Goal: Task Accomplishment & Management: Use online tool/utility

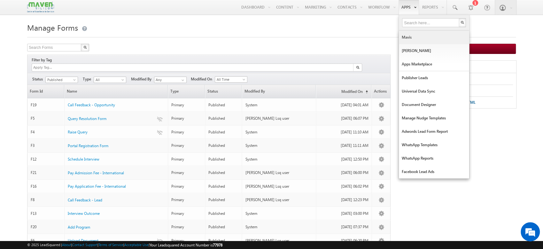
click at [416, 42] on link "Mavis" at bounding box center [434, 37] width 70 height 13
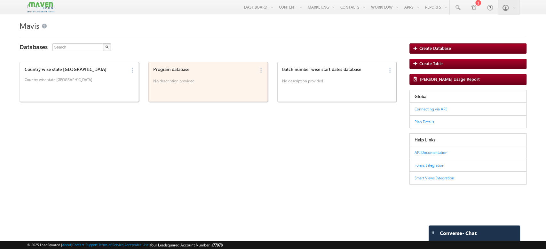
click at [195, 83] on p "No description provided" at bounding box center [204, 82] width 102 height 10
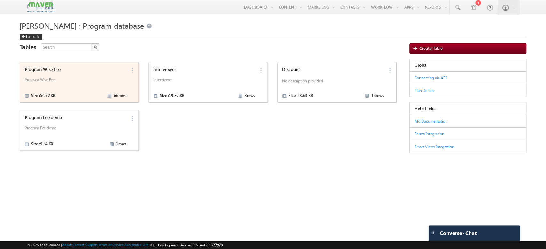
click at [91, 76] on div "Program Wise Fee Program Wise Fee Size : 50.72 KB 66 rows" at bounding box center [74, 82] width 104 height 35
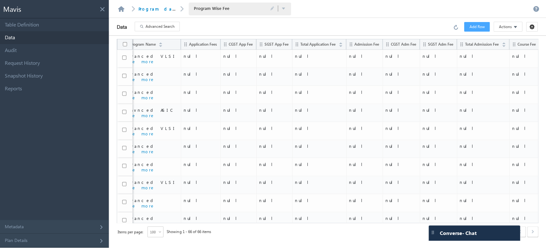
scroll to position [0, 284]
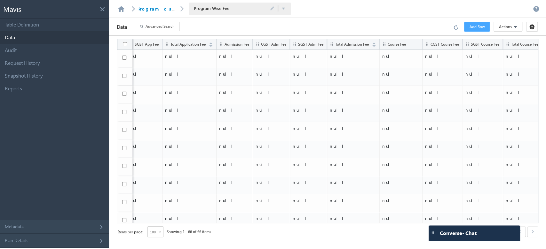
drag, startPoint x: 319, startPoint y: 220, endPoint x: 505, endPoint y: 225, distance: 185.5
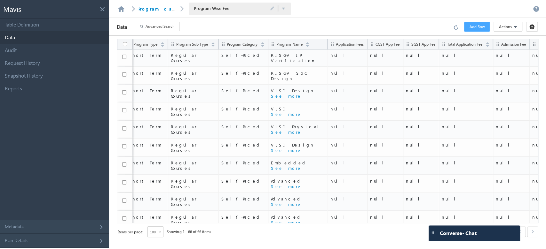
scroll to position [992, 0]
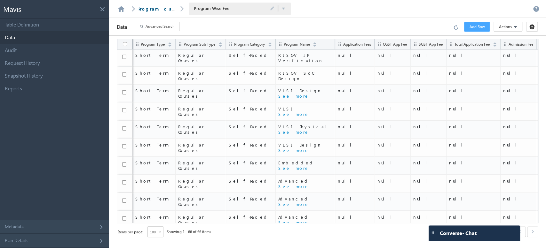
click at [152, 6] on link "Program database" at bounding box center [167, 8] width 58 height 5
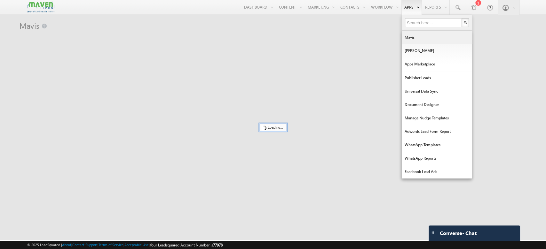
click at [426, 40] on link "Mavis" at bounding box center [436, 37] width 70 height 13
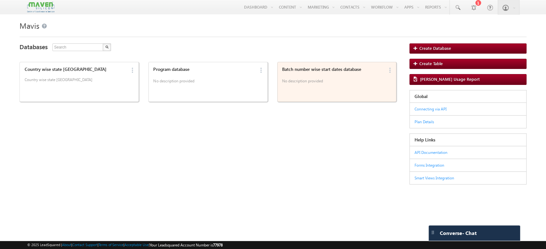
click at [338, 90] on div "Batch number wise start dates database No description provided" at bounding box center [332, 82] width 104 height 34
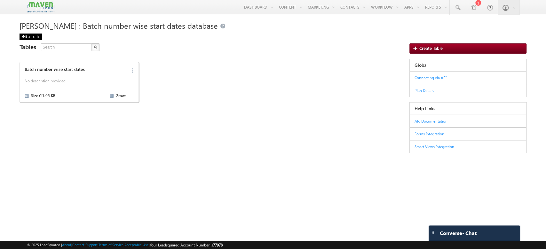
click at [24, 35] on div "Back" at bounding box center [30, 37] width 23 height 6
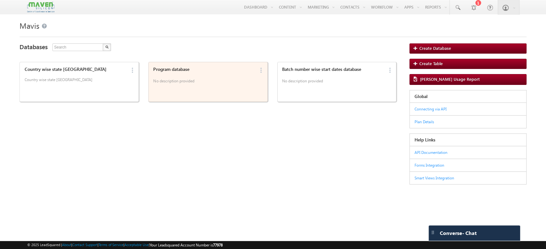
click at [194, 75] on div "Program database No description provided" at bounding box center [203, 76] width 104 height 22
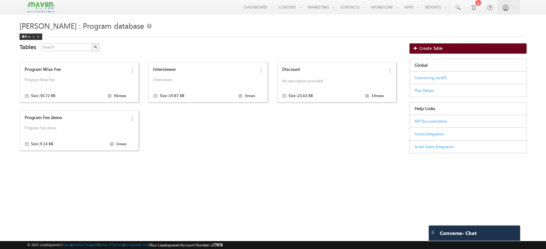
click at [422, 47] on span "Create Table" at bounding box center [430, 48] width 23 height 5
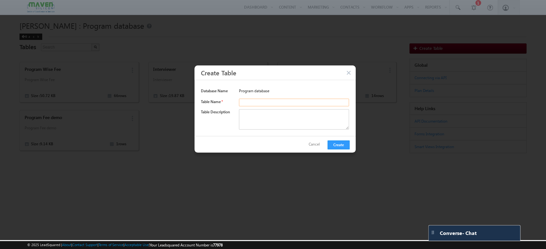
click at [264, 104] on input "text" at bounding box center [294, 103] width 110 height 8
click at [245, 101] on input "text" at bounding box center [294, 103] width 110 height 8
paste input "program wise fee updated"
type input "program wise fee updated"
click at [245, 114] on textarea at bounding box center [294, 119] width 110 height 20
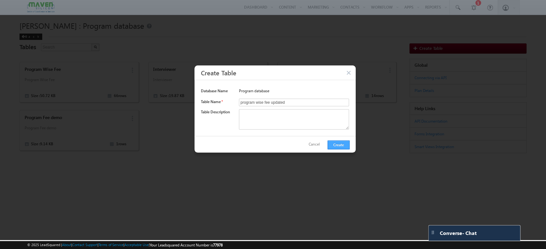
click at [339, 147] on button "Create" at bounding box center [338, 145] width 22 height 9
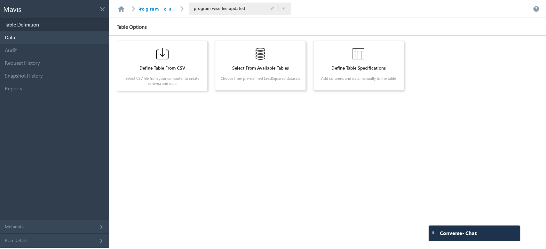
click at [33, 39] on link "Data" at bounding box center [54, 37] width 109 height 13
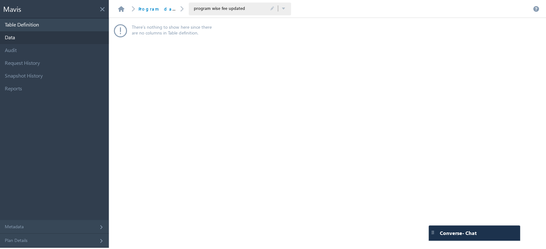
click at [59, 21] on link "Table Definition" at bounding box center [54, 25] width 109 height 13
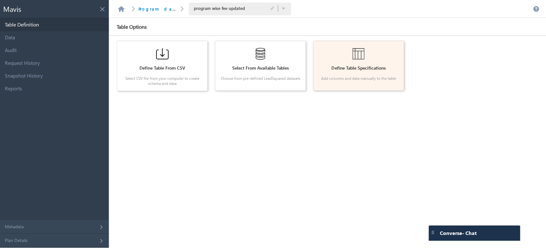
click at [393, 69] on div "Define Table Specifications" at bounding box center [358, 68] width 81 height 5
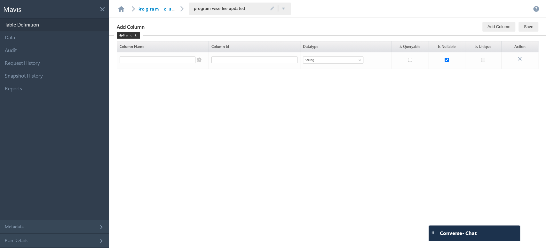
click at [387, 82] on div "Column Name Column Id Datatype Is Queryable Is Nullable Is Unique Action String" at bounding box center [327, 142] width 437 height 212
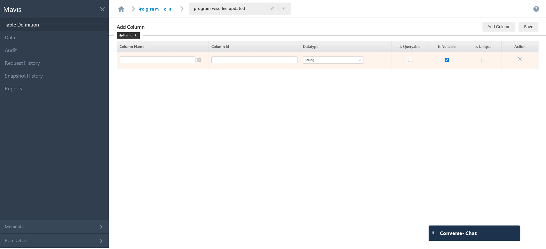
click at [199, 60] on td at bounding box center [162, 60] width 91 height 17
click at [189, 60] on input "text" at bounding box center [158, 60] width 76 height 7
click at [409, 60] on input "checkbox" at bounding box center [410, 60] width 4 height 4
checkbox input "true"
click at [446, 61] on input "checkbox" at bounding box center [446, 60] width 4 height 4
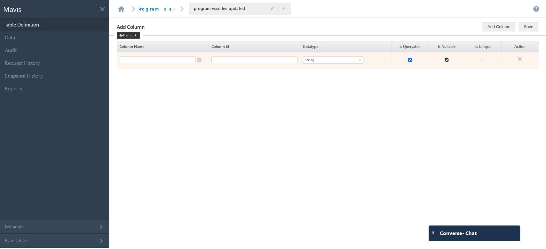
checkbox input "false"
click at [251, 59] on input "text" at bounding box center [254, 60] width 86 height 7
paste input "Program_Type"
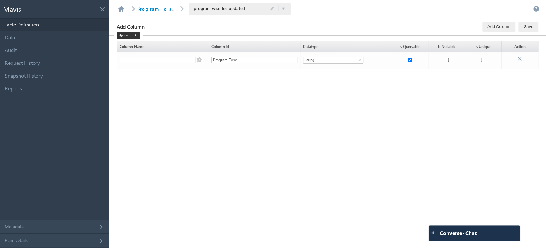
type input "Program_Type"
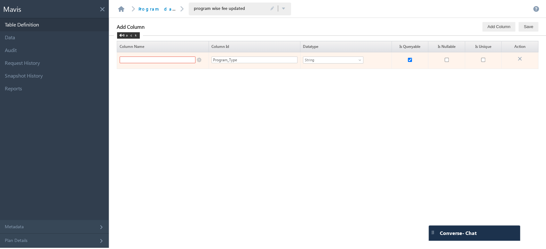
click at [155, 59] on input "text" at bounding box center [158, 60] width 76 height 7
paste input "Program"
type input "Program"
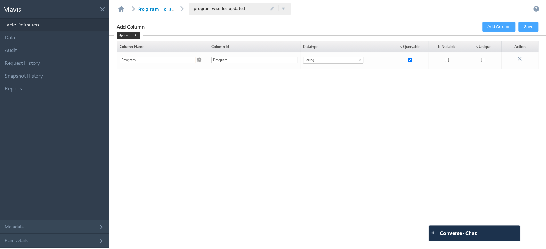
paste input "Type"
type input "Program Type"
type input "Program_Type"
type input "Program Type"
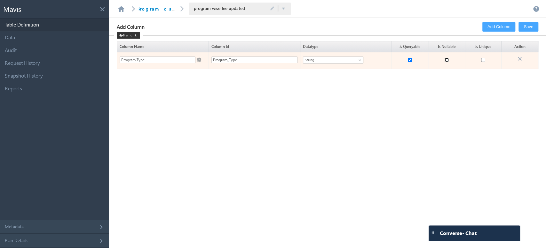
click at [447, 58] on input "checkbox" at bounding box center [446, 60] width 4 height 4
checkbox input "true"
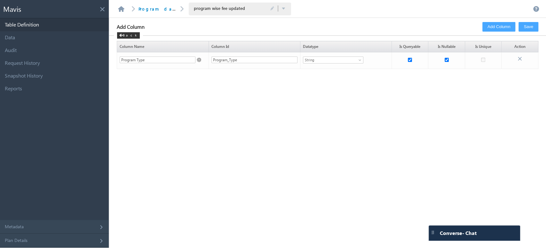
click at [500, 26] on button "Add Column" at bounding box center [498, 27] width 33 height 10
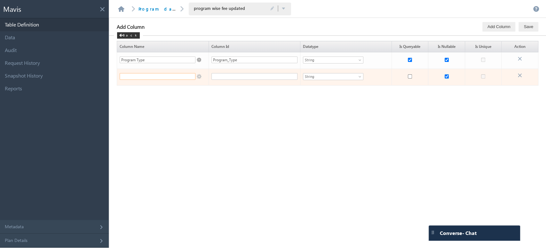
click at [187, 76] on input "text" at bounding box center [158, 76] width 76 height 7
click at [446, 78] on input "checkbox" at bounding box center [446, 76] width 4 height 4
checkbox input "false"
click at [181, 75] on input "text" at bounding box center [158, 76] width 76 height 7
paste input "Program Subtype"
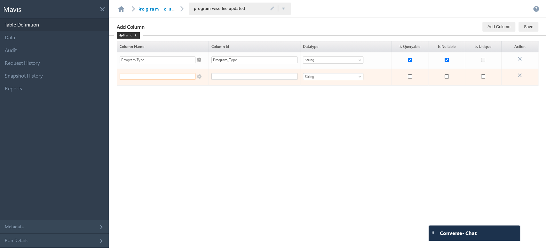
type input "Program Subtype"
type input "Program_Subtype"
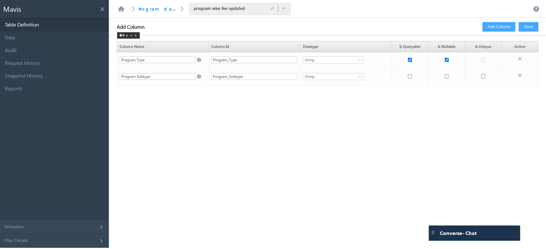
type input "Program Subtype"
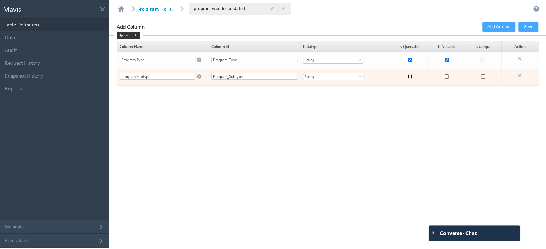
click at [409, 77] on input "checkbox" at bounding box center [410, 76] width 4 height 4
checkbox input "true"
click at [446, 77] on input "checkbox" at bounding box center [446, 76] width 4 height 4
checkbox input "true"
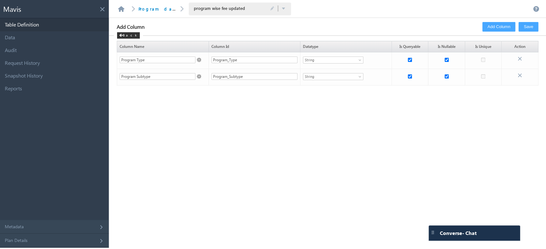
click at [490, 29] on button "Add Column" at bounding box center [498, 27] width 33 height 10
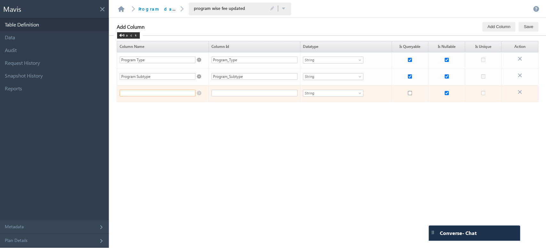
click at [175, 93] on input "text" at bounding box center [158, 93] width 76 height 7
paste input "Program Name"
type input "Program Name"
type input "Program_Name"
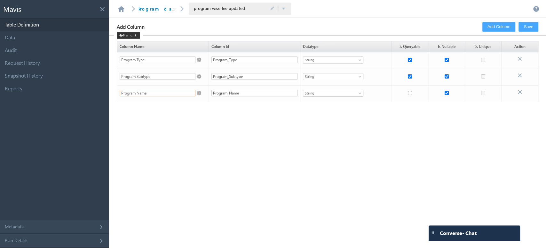
type input "Program Name"
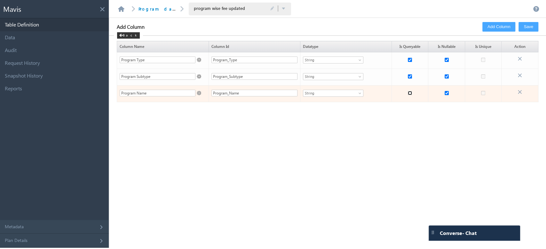
click at [410, 93] on input "checkbox" at bounding box center [410, 93] width 4 height 4
checkbox input "true"
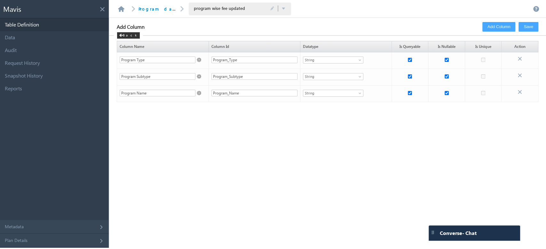
click at [504, 22] on button "Add Column" at bounding box center [498, 27] width 33 height 10
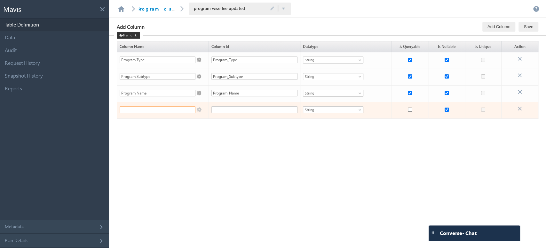
click at [171, 110] on input "text" at bounding box center [158, 109] width 76 height 7
paste input "Delivery Mode"
type input "Delivery Mode"
type input "Delivery_Mode"
type input "Delivery Mode"
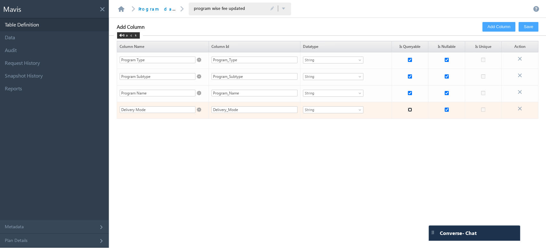
click at [409, 109] on input "checkbox" at bounding box center [410, 110] width 4 height 4
checkbox input "true"
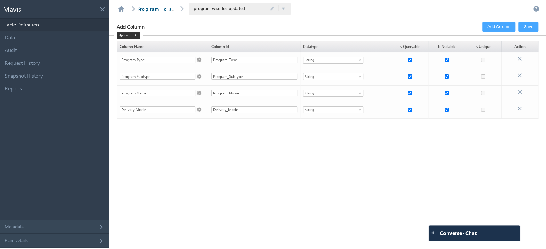
click at [160, 7] on link "Program database" at bounding box center [167, 8] width 58 height 5
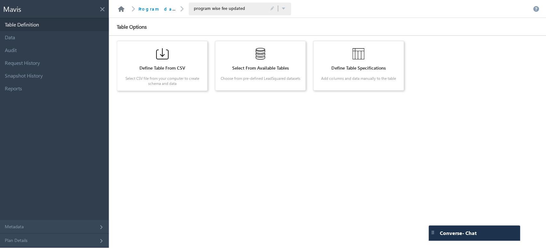
click at [123, 9] on link at bounding box center [121, 9] width 8 height 6
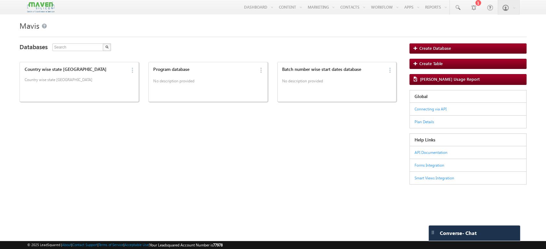
click at [258, 85] on div "Program database No description provided Edit Delete" at bounding box center [207, 82] width 119 height 40
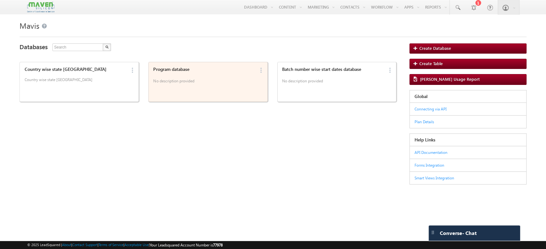
click at [243, 78] on p "No description provided" at bounding box center [204, 82] width 102 height 10
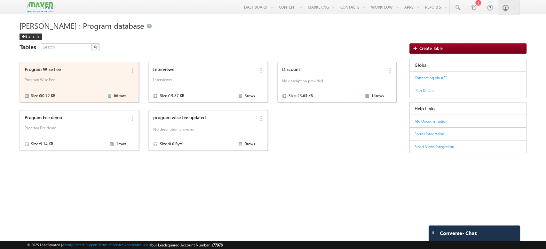
click at [88, 78] on p "Program Wise Fee" at bounding box center [76, 82] width 102 height 10
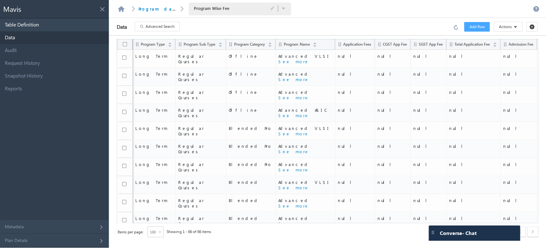
click at [83, 20] on link "Table Definition" at bounding box center [54, 25] width 109 height 13
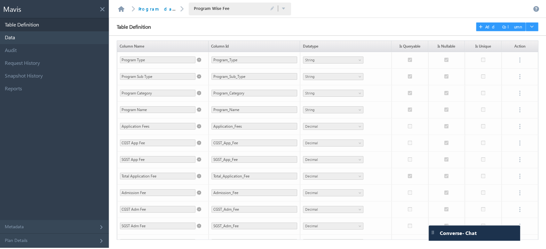
click at [60, 36] on link "Data" at bounding box center [54, 37] width 109 height 13
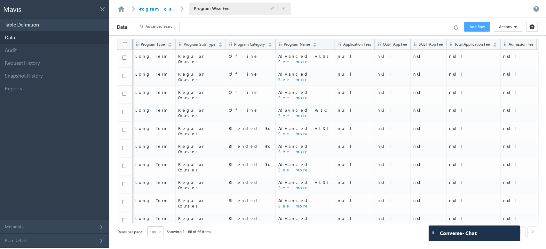
click at [72, 27] on link "Table Definition" at bounding box center [54, 25] width 109 height 13
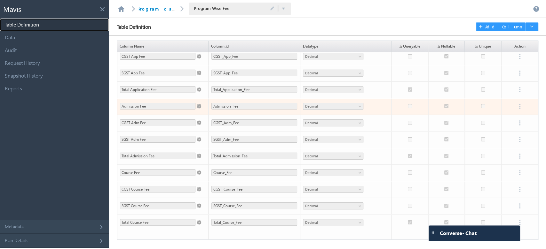
scroll to position [94, 0]
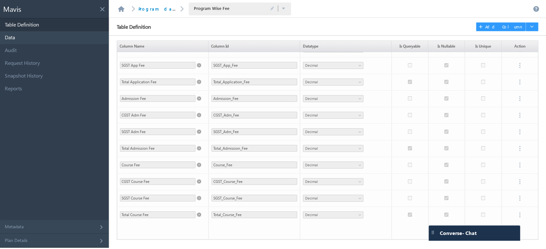
click at [56, 37] on link "Data" at bounding box center [54, 37] width 109 height 13
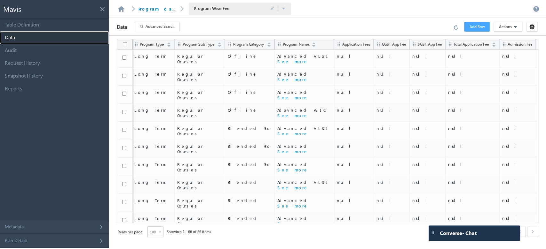
scroll to position [0, 0]
click at [48, 24] on link "Table Definition" at bounding box center [54, 25] width 109 height 13
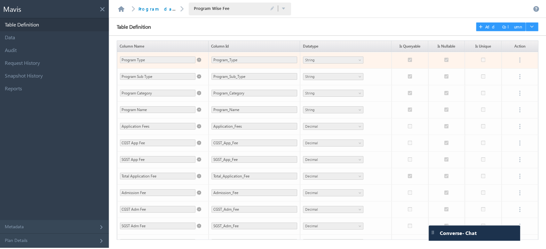
click at [198, 61] on span at bounding box center [198, 58] width 6 height 7
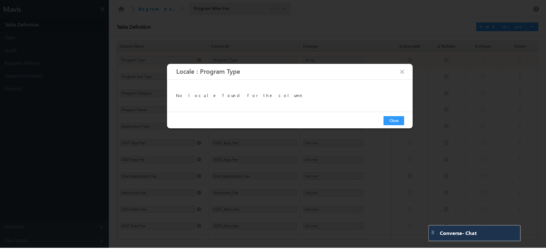
click at [402, 73] on button "button" at bounding box center [402, 72] width 6 height 6
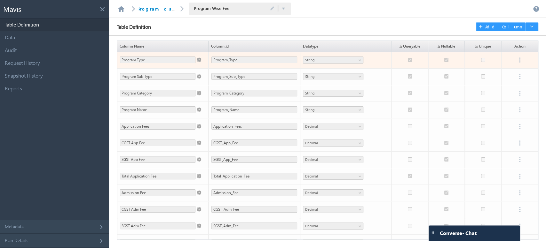
click at [219, 40] on div "Table Definition Error processing your request. Add Column Column Name Column I…" at bounding box center [327, 133] width 437 height 230
click at [35, 37] on link "Data" at bounding box center [54, 37] width 109 height 13
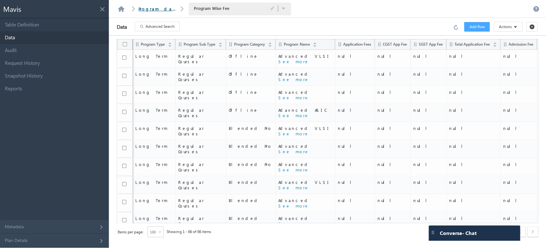
click at [153, 9] on link "Program database" at bounding box center [167, 8] width 58 height 5
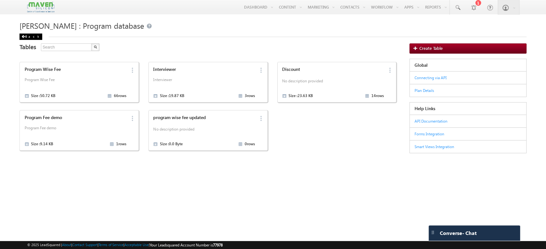
click at [25, 36] on div "Back" at bounding box center [30, 37] width 23 height 6
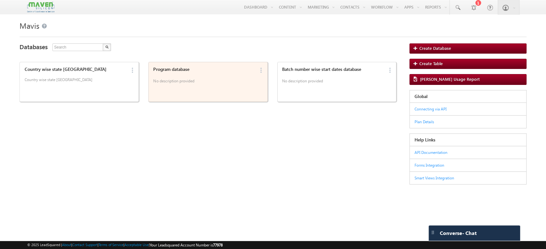
click at [204, 90] on div "Program database No description provided" at bounding box center [203, 82] width 104 height 34
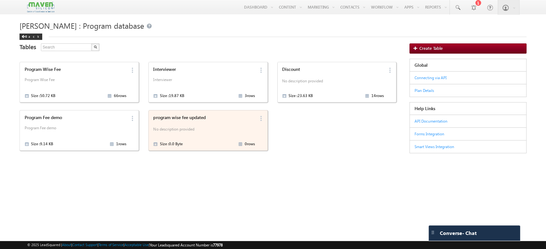
click at [226, 117] on div "program wise fee updated" at bounding box center [204, 117] width 102 height 5
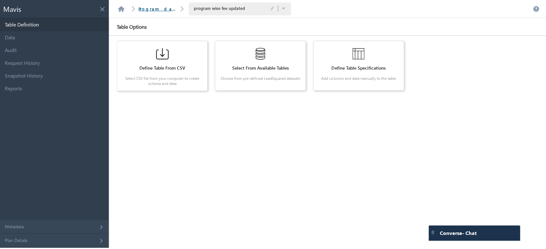
click at [154, 6] on link "Program database" at bounding box center [167, 8] width 58 height 5
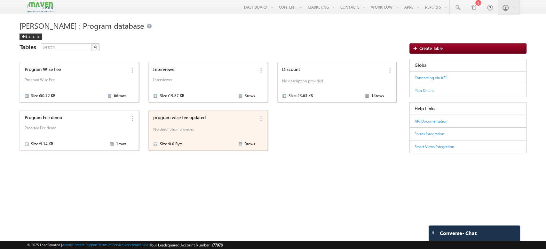
click at [243, 132] on p "No description provided" at bounding box center [204, 131] width 102 height 10
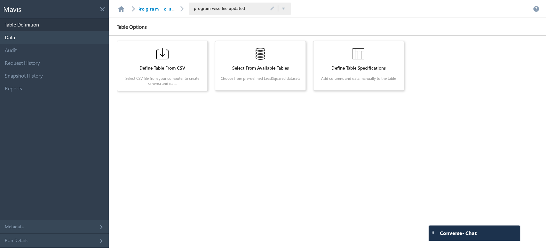
click at [8, 37] on link "Data" at bounding box center [54, 37] width 109 height 13
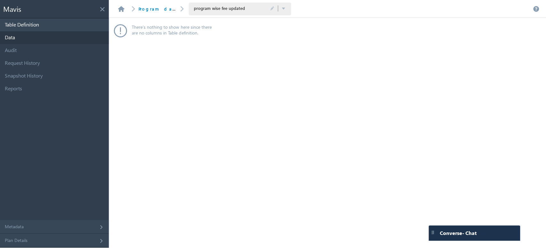
click at [48, 19] on link "Table Definition" at bounding box center [54, 25] width 109 height 13
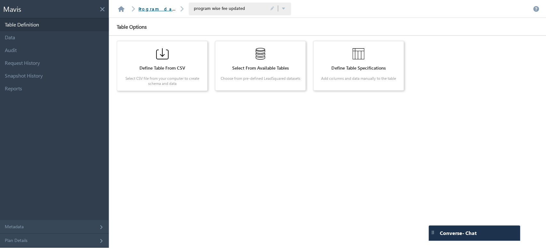
click at [148, 6] on link "Program database" at bounding box center [167, 8] width 58 height 5
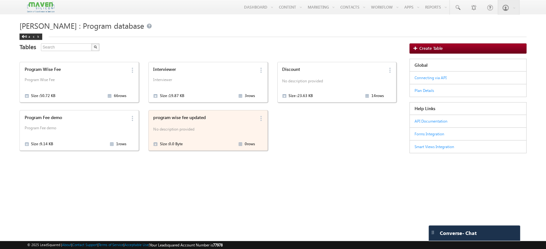
click at [246, 129] on p "No description provided" at bounding box center [204, 131] width 102 height 10
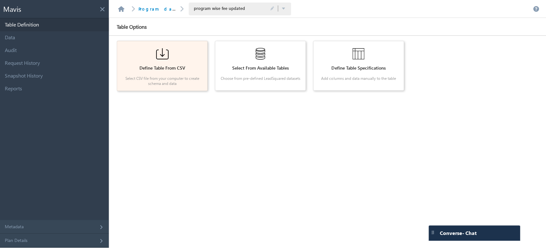
click at [167, 76] on p "Select CSV file from your computer to create schema and data" at bounding box center [162, 81] width 81 height 10
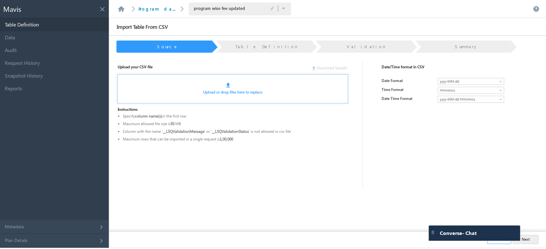
click at [246, 90] on link "Upload or drop files here to replace" at bounding box center [232, 92] width 59 height 5
click at [233, 90] on link "Upload or drop files here to replace" at bounding box center [232, 92] width 59 height 5
click at [249, 95] on div "Upload or drop files here to replace" at bounding box center [233, 92] width 214 height 6
click at [248, 90] on link "Upload or drop files here to replace" at bounding box center [232, 92] width 59 height 5
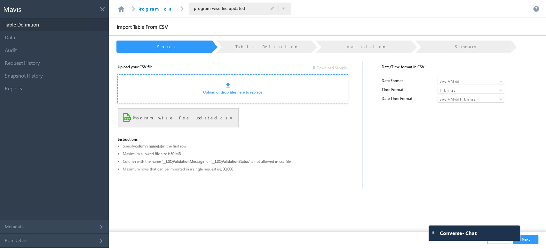
click at [242, 98] on div "Upload or drop files here to replace" at bounding box center [232, 88] width 230 height 29
click at [226, 97] on div "Upload or drop files here to replace" at bounding box center [232, 88] width 230 height 29
click at [230, 92] on link "Upload or drop files here to replace" at bounding box center [232, 92] width 59 height 5
click at [498, 83] on span at bounding box center [500, 82] width 5 height 5
click at [401, 113] on div "Upload your CSV file Download Sample Upload or drop files here to replace Progr…" at bounding box center [321, 145] width 422 height 174
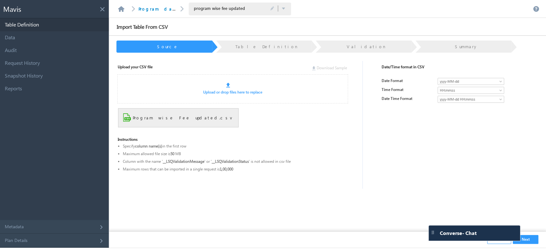
click at [500, 84] on span at bounding box center [500, 82] width 5 height 5
click at [531, 242] on button "Next" at bounding box center [525, 239] width 26 height 9
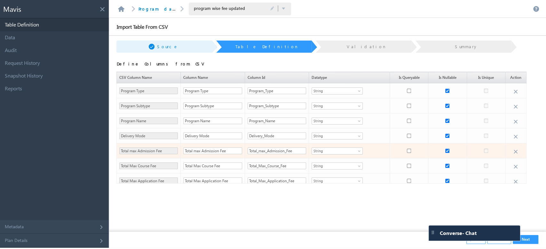
scroll to position [5, 0]
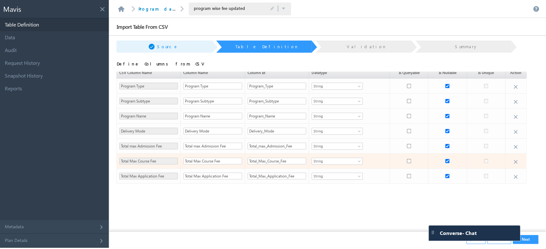
click at [357, 162] on span at bounding box center [359, 162] width 5 height 5
click at [327, 179] on li "Integer" at bounding box center [333, 179] width 51 height 6
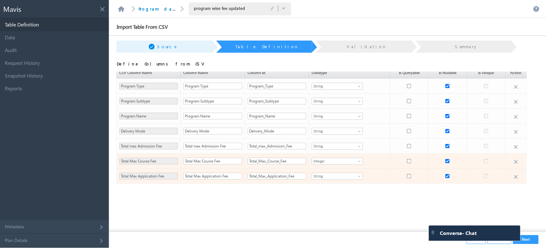
click at [346, 176] on span "String" at bounding box center [333, 177] width 43 height 6
click at [324, 183] on li "Integer" at bounding box center [333, 186] width 51 height 6
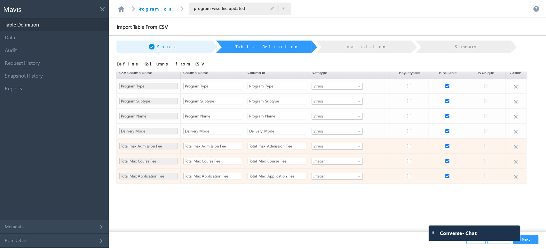
click at [357, 147] on span at bounding box center [359, 147] width 5 height 5
click at [321, 174] on li "Integer" at bounding box center [333, 174] width 51 height 6
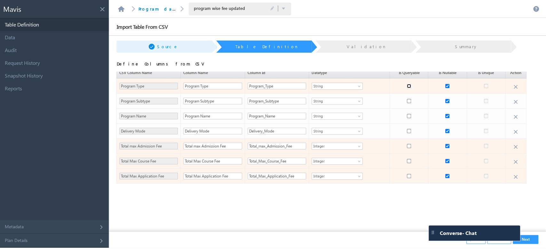
click at [407, 86] on input "checkbox" at bounding box center [409, 86] width 4 height 4
checkbox input "true"
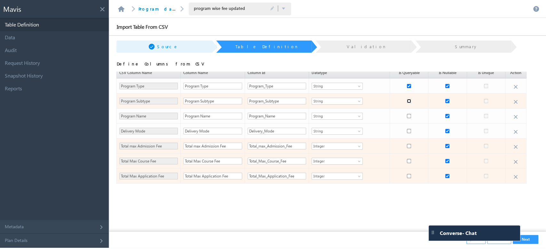
click at [407, 101] on input "checkbox" at bounding box center [409, 101] width 4 height 4
checkbox input "true"
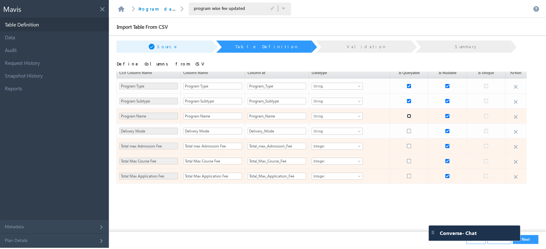
click at [407, 115] on input "checkbox" at bounding box center [409, 116] width 4 height 4
checkbox input "true"
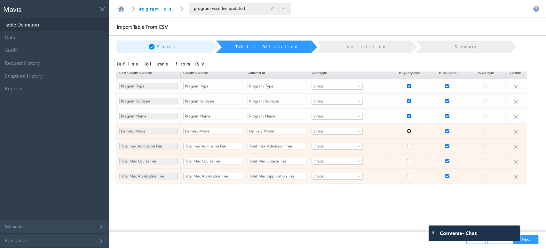
click at [407, 130] on input "checkbox" at bounding box center [409, 131] width 4 height 4
checkbox input "true"
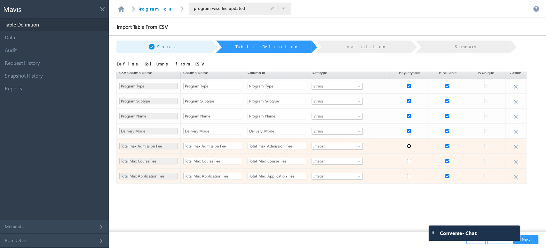
click at [407, 147] on input "checkbox" at bounding box center [409, 146] width 4 height 4
checkbox input "true"
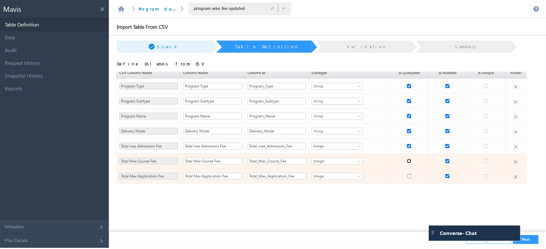
click at [407, 160] on input "checkbox" at bounding box center [409, 161] width 4 height 4
checkbox input "true"
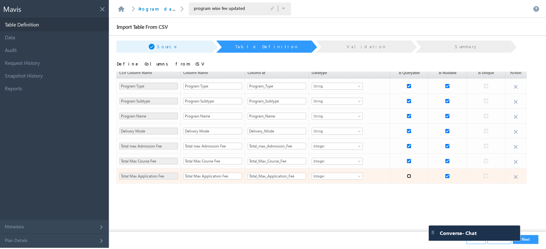
click at [407, 175] on input "checkbox" at bounding box center [409, 176] width 4 height 4
checkbox input "true"
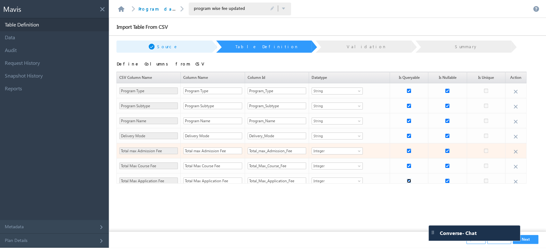
scroll to position [5, 0]
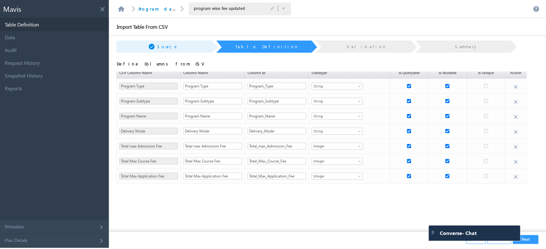
click at [531, 242] on button "Next" at bounding box center [525, 239] width 26 height 9
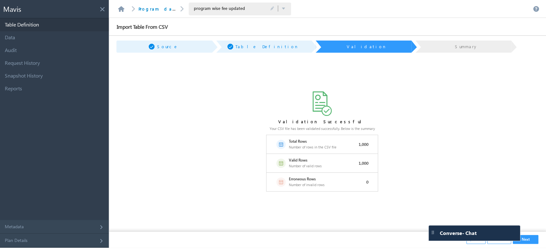
click at [524, 238] on button "Next" at bounding box center [525, 239] width 26 height 9
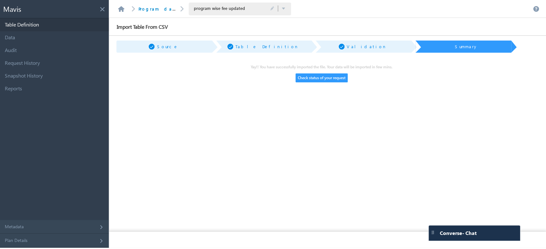
click at [319, 78] on button "Check status of your request" at bounding box center [321, 78] width 52 height 9
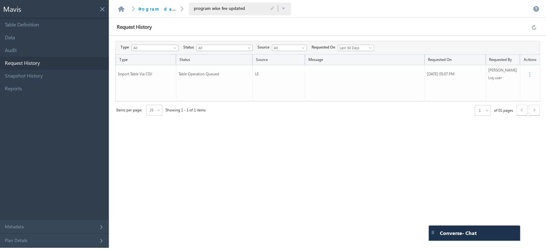
click at [534, 30] on div "Request History" at bounding box center [327, 27] width 437 height 18
click at [534, 27] on link at bounding box center [534, 27] width 7 height 6
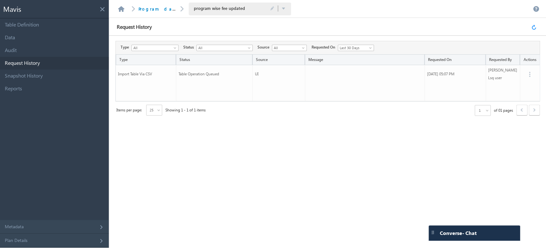
click at [534, 27] on link at bounding box center [534, 27] width 7 height 6
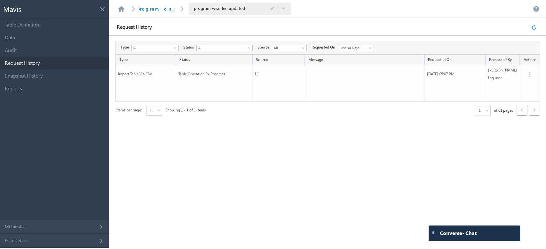
click at [534, 27] on link at bounding box center [534, 27] width 7 height 6
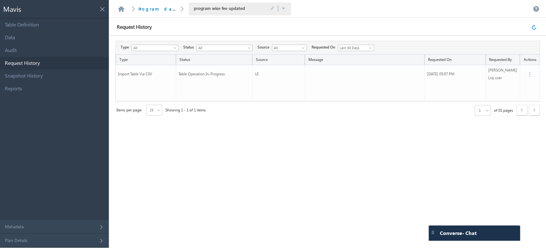
click at [534, 27] on link at bounding box center [534, 27] width 7 height 6
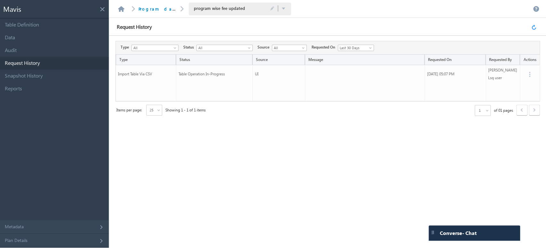
click at [534, 27] on link at bounding box center [534, 27] width 7 height 6
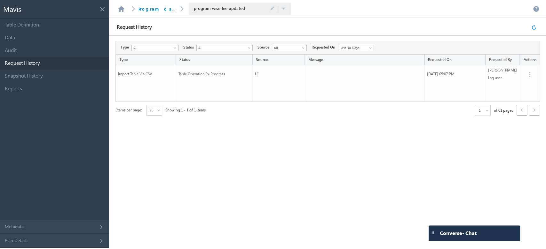
click at [534, 27] on link at bounding box center [534, 27] width 7 height 6
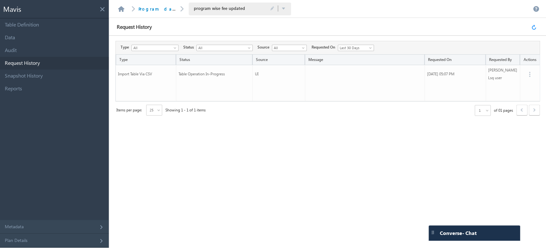
click at [534, 27] on link at bounding box center [534, 27] width 7 height 6
click at [530, 25] on div "Request History" at bounding box center [327, 27] width 437 height 18
click at [531, 26] on link at bounding box center [534, 27] width 7 height 6
click at [534, 27] on link at bounding box center [534, 27] width 7 height 6
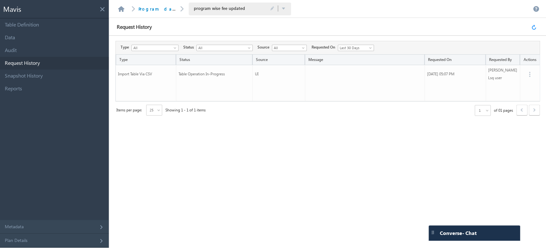
click at [534, 27] on link at bounding box center [534, 27] width 7 height 6
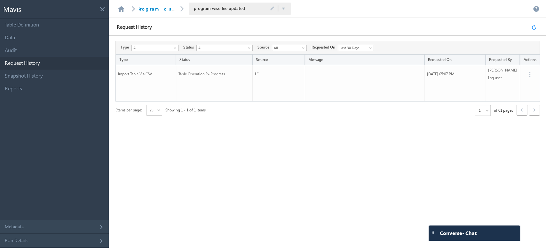
click at [534, 27] on link at bounding box center [534, 27] width 7 height 6
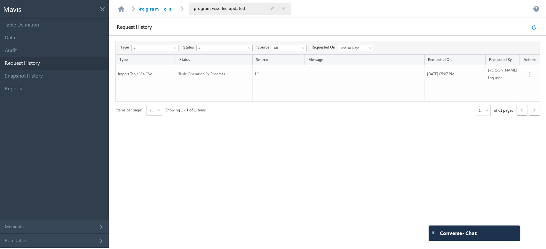
click at [534, 27] on link at bounding box center [534, 27] width 7 height 6
click at [533, 27] on link at bounding box center [534, 27] width 7 height 6
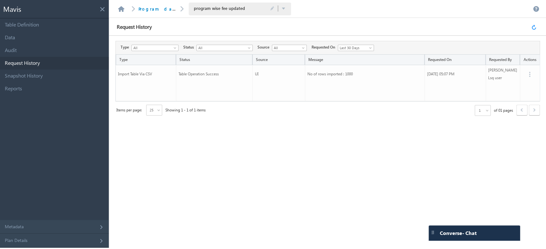
click at [533, 27] on link at bounding box center [534, 27] width 7 height 6
click at [59, 35] on link "Data" at bounding box center [54, 37] width 109 height 13
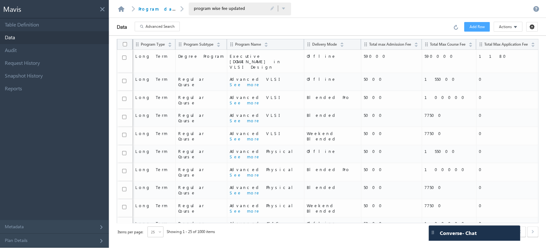
click at [168, 24] on span "Advanced Search" at bounding box center [159, 27] width 29 height 6
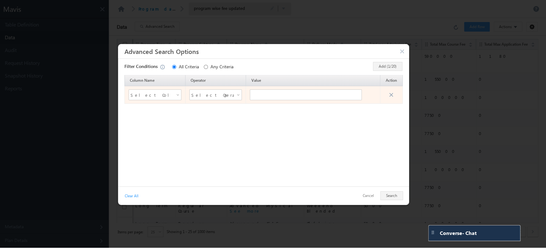
click at [179, 95] on span at bounding box center [178, 96] width 5 height 5
click at [158, 116] on li "Program Type" at bounding box center [154, 115] width 52 height 8
click at [237, 97] on span at bounding box center [238, 96] width 5 height 5
click at [210, 116] on li "Not Exists" at bounding box center [215, 117] width 52 height 8
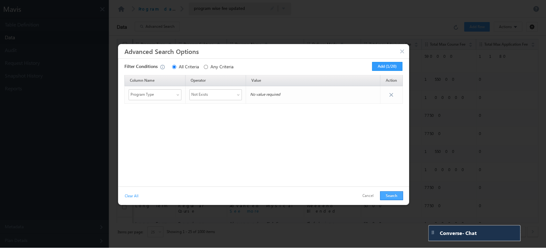
click at [388, 195] on button "Search" at bounding box center [391, 195] width 23 height 9
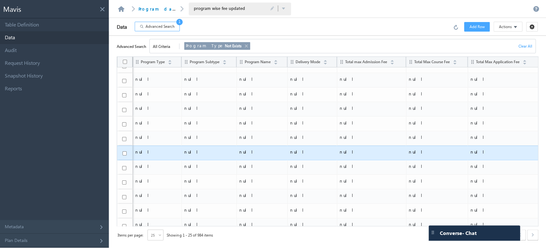
scroll to position [0, 0]
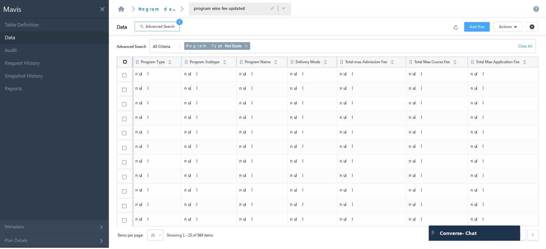
click at [124, 63] on input "checkbox" at bounding box center [125, 62] width 4 height 4
checkbox input "true"
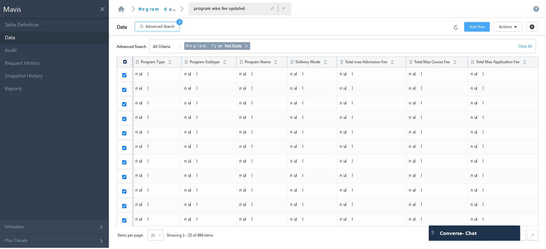
checkbox input "true"
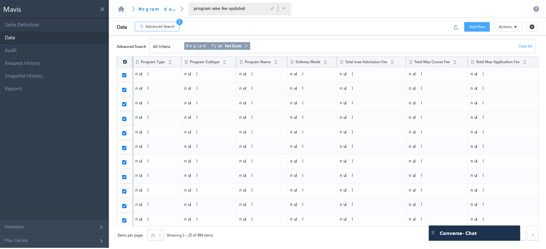
checkbox input "true"
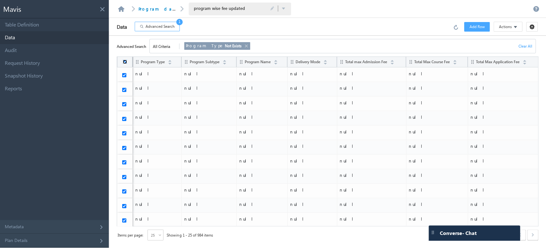
checkbox input "true"
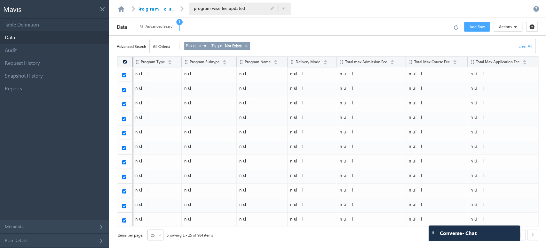
checkbox input "true"
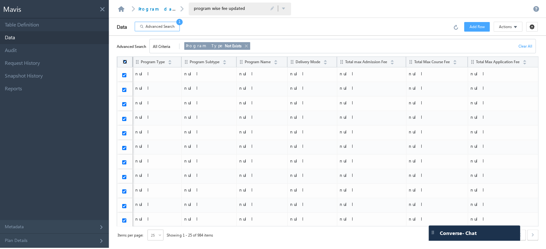
checkbox input "true"
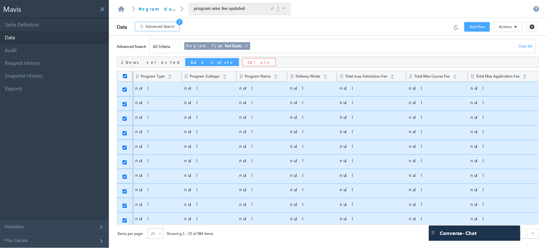
click at [242, 62] on button "Delete" at bounding box center [259, 62] width 34 height 8
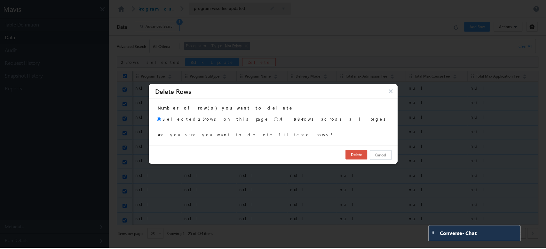
click at [274, 119] on input "radio" at bounding box center [276, 119] width 4 height 12
radio input "true"
click at [345, 154] on button "Delete" at bounding box center [356, 155] width 22 height 10
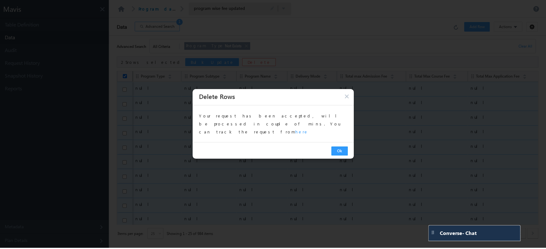
checkbox input "false"
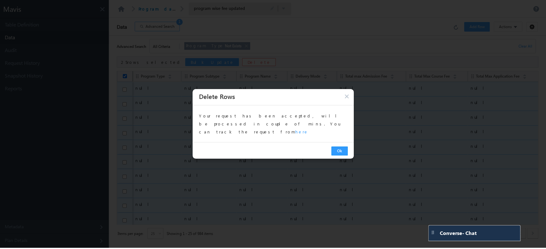
checkbox input "false"
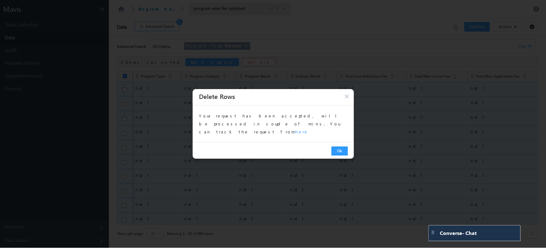
checkbox input "false"
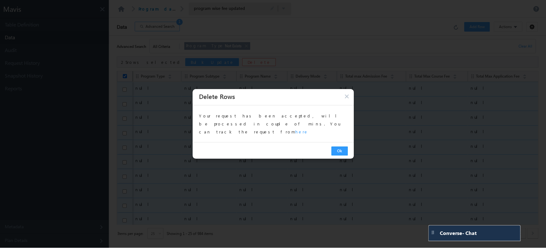
checkbox input "false"
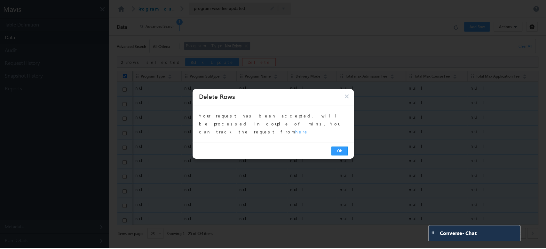
checkbox input "false"
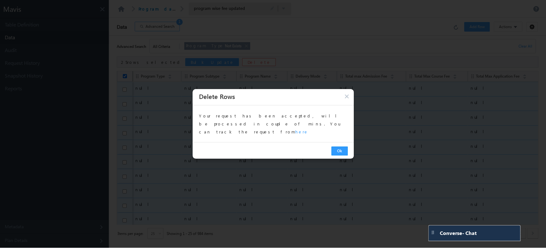
checkbox input "false"
click at [295, 129] on link "here" at bounding box center [301, 131] width 13 height 5
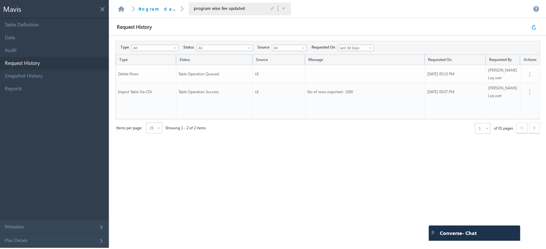
click at [532, 25] on link at bounding box center [534, 27] width 7 height 6
click at [533, 27] on link at bounding box center [534, 27] width 7 height 6
click at [38, 35] on link "Data" at bounding box center [54, 37] width 109 height 13
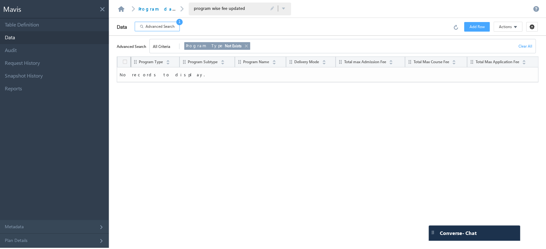
click at [243, 43] on link at bounding box center [245, 46] width 5 height 7
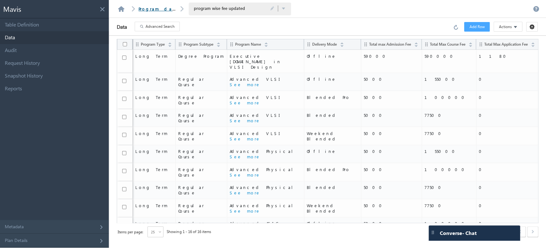
click at [151, 10] on link "Program database" at bounding box center [167, 8] width 58 height 5
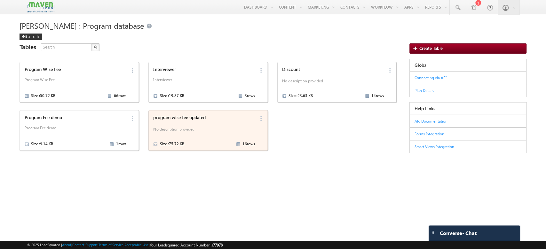
click at [201, 127] on p "No description provided" at bounding box center [204, 131] width 102 height 10
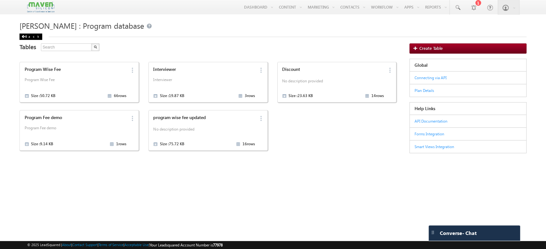
click at [27, 36] on div "Back" at bounding box center [30, 37] width 23 height 6
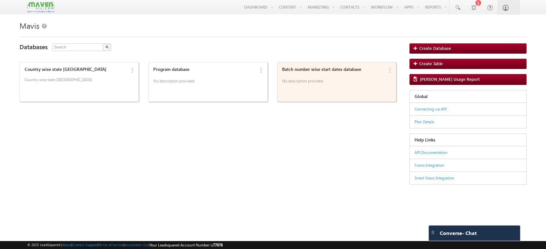
click at [331, 86] on p "No description provided" at bounding box center [333, 82] width 102 height 10
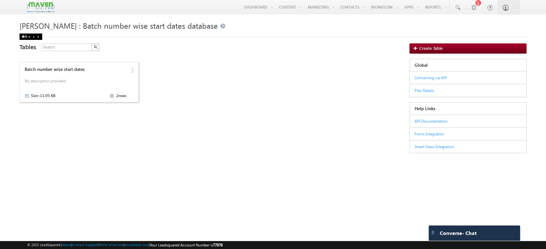
click at [31, 35] on div "Back" at bounding box center [30, 37] width 23 height 6
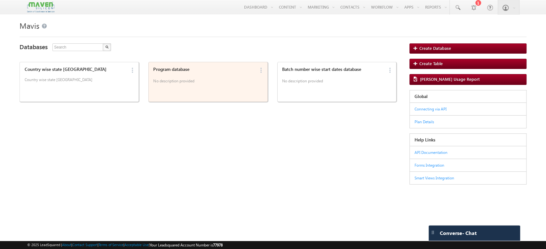
click at [237, 86] on p "No description provided" at bounding box center [204, 82] width 102 height 10
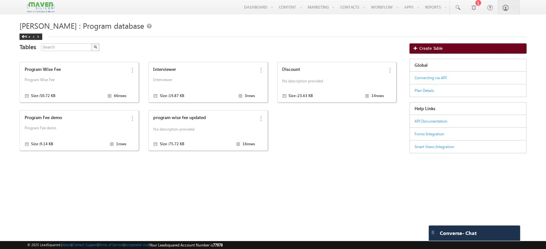
click at [444, 50] on link "Create Table" at bounding box center [467, 48] width 117 height 10
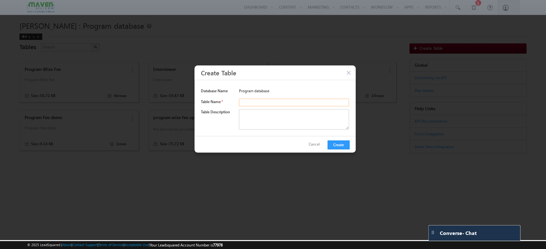
click at [265, 105] on input "text" at bounding box center [294, 103] width 110 height 8
type input "Program wise Batch Update"
click at [337, 144] on button "Create" at bounding box center [338, 145] width 22 height 9
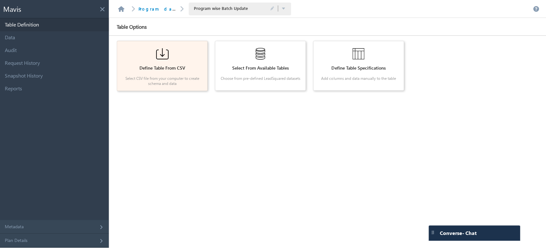
click at [183, 74] on div "Define Table From CSV Select CSV file from your computer to create schema and d…" at bounding box center [162, 66] width 85 height 44
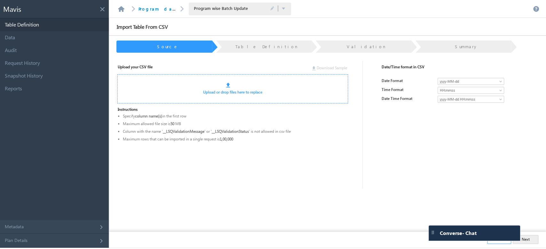
click at [214, 85] on div "Upload or drop files here to replace" at bounding box center [232, 88] width 230 height 29
click at [226, 91] on link "Upload or drop files here to replace" at bounding box center [232, 92] width 59 height 5
click at [248, 97] on div "Upload or drop files here to replace" at bounding box center [232, 88] width 230 height 29
click at [232, 92] on link "Upload or drop files here to replace" at bounding box center [232, 92] width 59 height 5
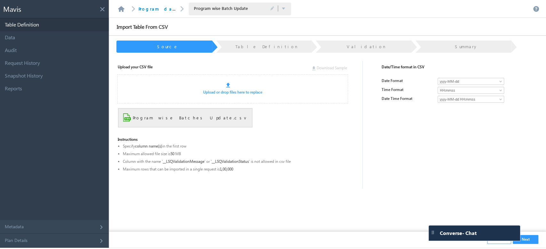
click at [484, 82] on span "yyyy-MM-dd" at bounding box center [466, 82] width 56 height 6
click at [402, 158] on div "Upload your CSV file Download Sample Upload or drop files here to replace Progr…" at bounding box center [321, 145] width 422 height 174
